Goal: Register for event/course

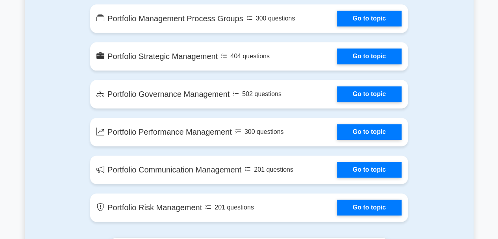
scroll to position [525, 0]
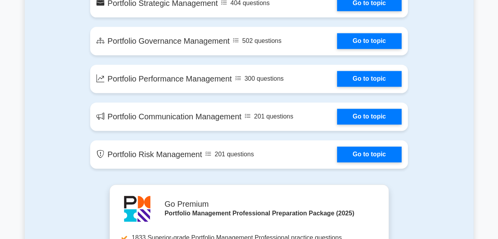
click at [337, 113] on link "Go to topic" at bounding box center [369, 117] width 65 height 16
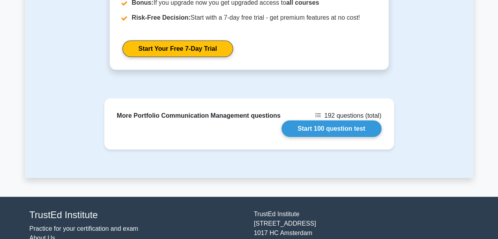
scroll to position [1159, 0]
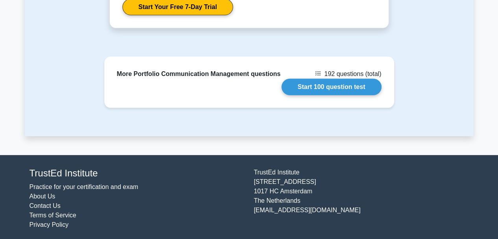
drag, startPoint x: 113, startPoint y: 3, endPoint x: 290, endPoint y: 219, distance: 279.0
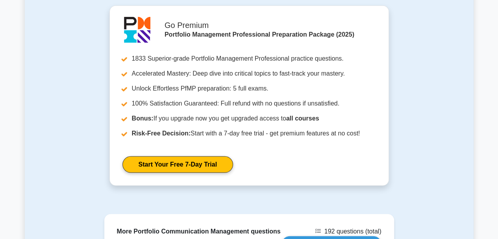
copy body "Portfolio Communication Management Management of portfolio-related communicatio…"
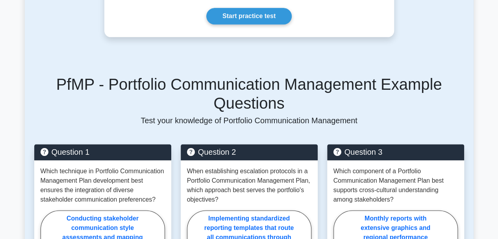
scroll to position [424, 0]
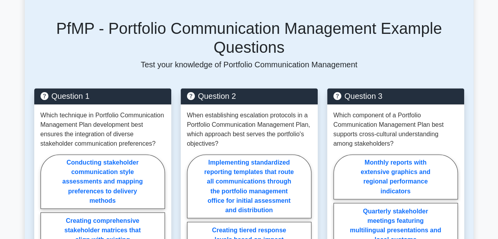
scroll to position [634, 0]
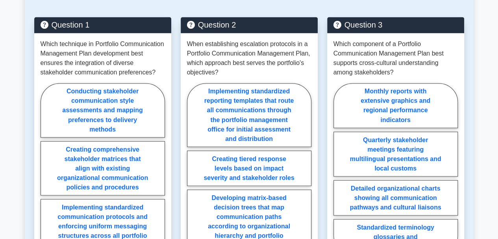
click at [22, 81] on main "Back to Portfolio Management Professional (PfMP) Test Flashcards Portfolio Comm…" at bounding box center [249, 35] width 498 height 1289
drag, startPoint x: 39, startPoint y: 68, endPoint x: 110, endPoint y: 126, distance: 92.3
click at [115, 159] on div "Which technique in Portfolio Communication Management Plan development best ens…" at bounding box center [102, 177] width 137 height 288
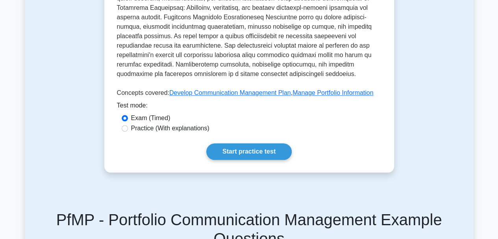
scroll to position [0, 0]
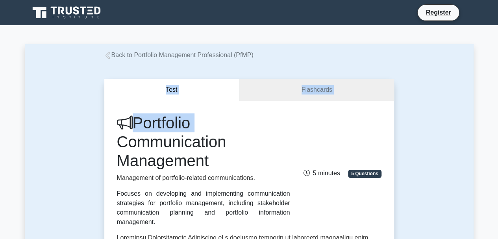
drag, startPoint x: 84, startPoint y: 85, endPoint x: 85, endPoint y: 79, distance: 6.3
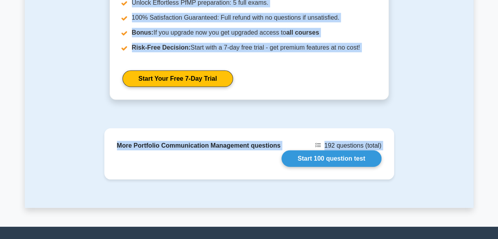
scroll to position [1159, 0]
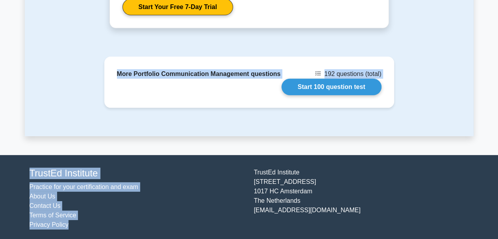
drag, startPoint x: 46, startPoint y: 52, endPoint x: 237, endPoint y: 243, distance: 270.4
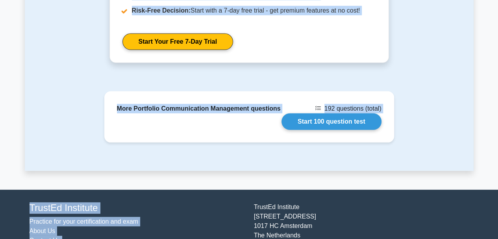
scroll to position [1107, 0]
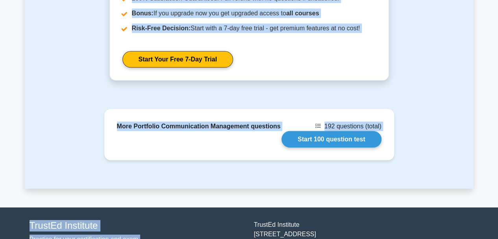
copy body "Back to Portfolio Management Professional (PfMP) Test Flashcards Portfolio Comm…"
click at [233, 51] on link "Start Your Free 7-Day Trial" at bounding box center [177, 59] width 111 height 17
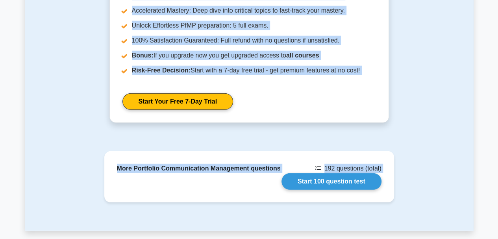
scroll to position [1055, 0]
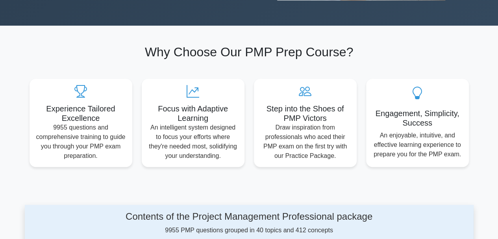
scroll to position [210, 0]
